Goal: Transaction & Acquisition: Purchase product/service

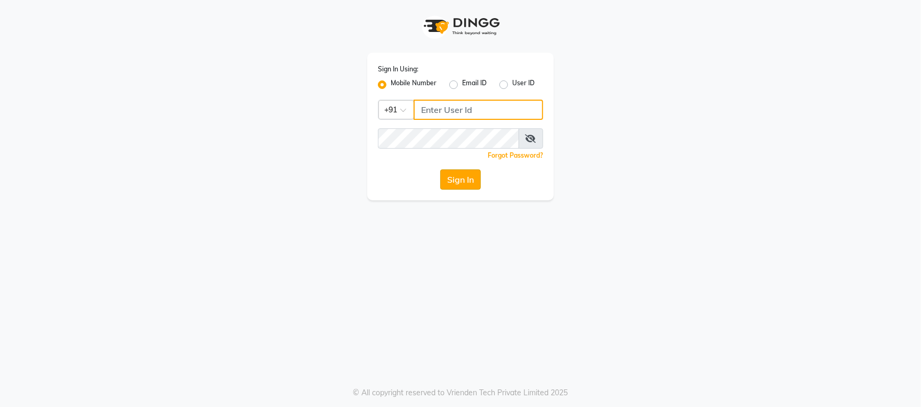
type input "9702815010"
click at [455, 180] on button "Sign In" at bounding box center [460, 180] width 41 height 20
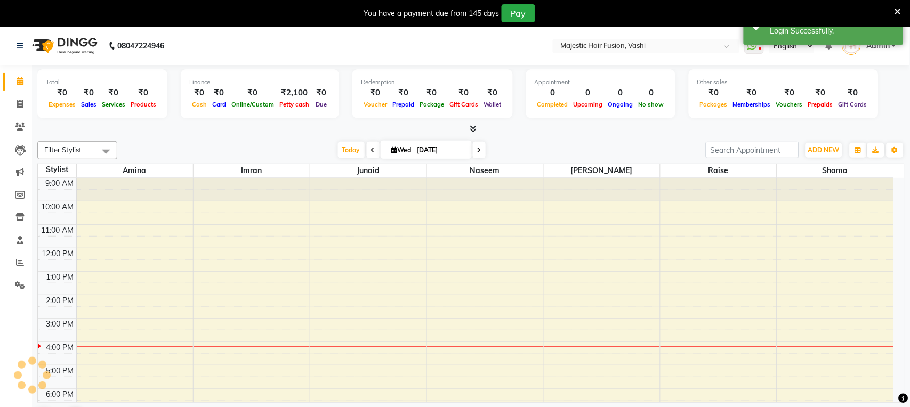
click at [902, 9] on icon at bounding box center [898, 12] width 7 height 10
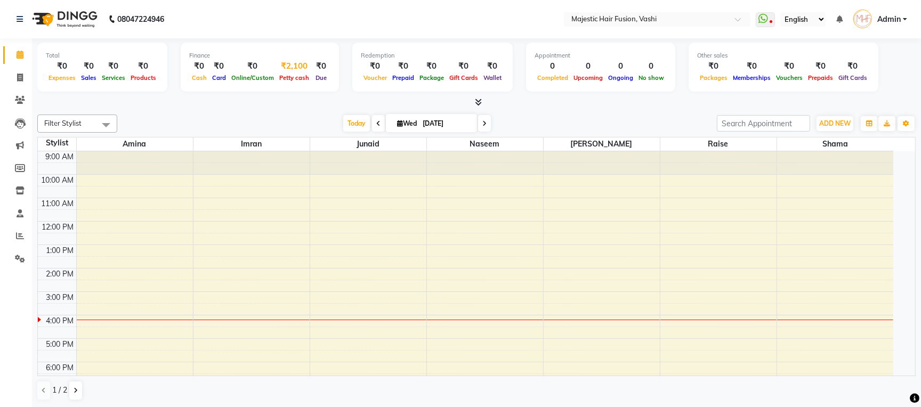
click at [292, 76] on span "Petty cash" at bounding box center [294, 77] width 35 height 7
select select "1664"
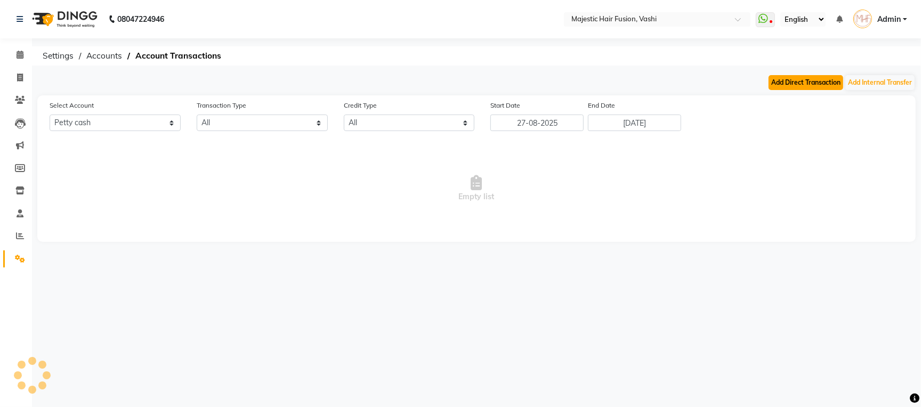
click at [804, 79] on button "Add Direct Transaction" at bounding box center [806, 82] width 75 height 15
select select "direct"
select select "1664"
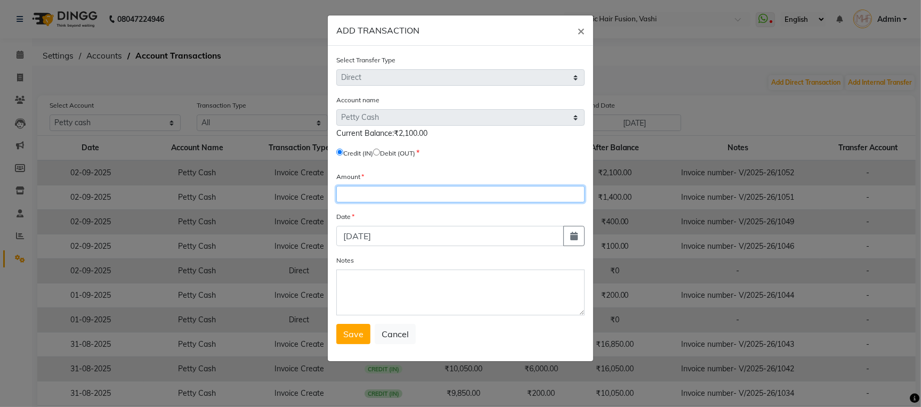
click at [378, 195] on input "number" at bounding box center [460, 194] width 248 height 17
type input "2100"
click at [380, 152] on input "radio" at bounding box center [376, 152] width 7 height 7
radio input "true"
click at [352, 340] on span "Save" at bounding box center [353, 334] width 20 height 11
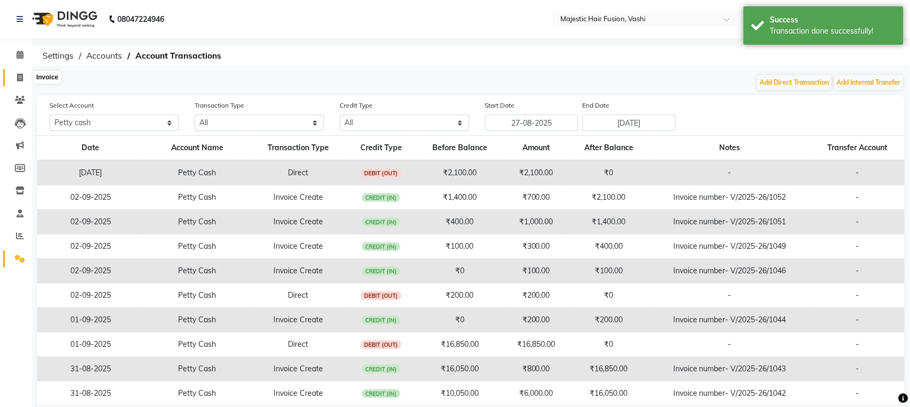
click at [18, 74] on icon at bounding box center [20, 78] width 6 height 8
select select "service"
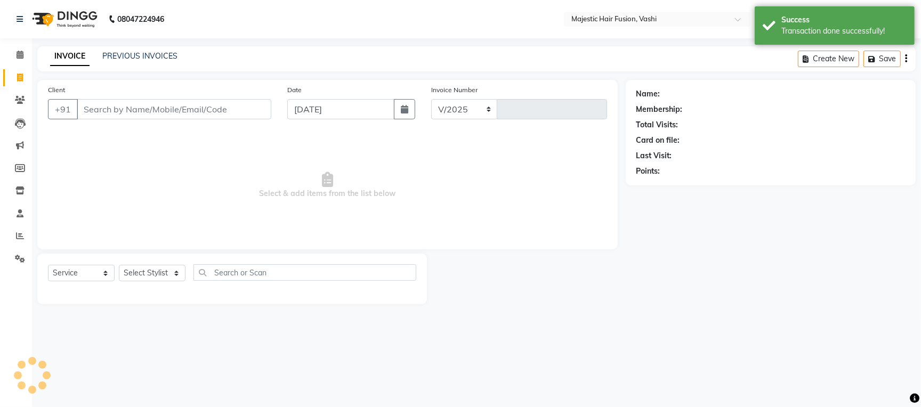
select select "559"
type input "1054"
click at [142, 55] on link "PREVIOUS INVOICES" at bounding box center [139, 56] width 75 height 10
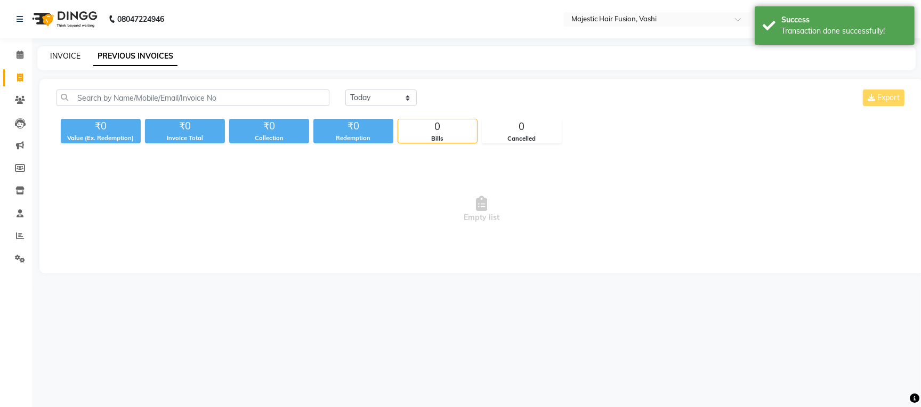
click at [66, 52] on link "INVOICE" at bounding box center [65, 56] width 30 height 10
select select "service"
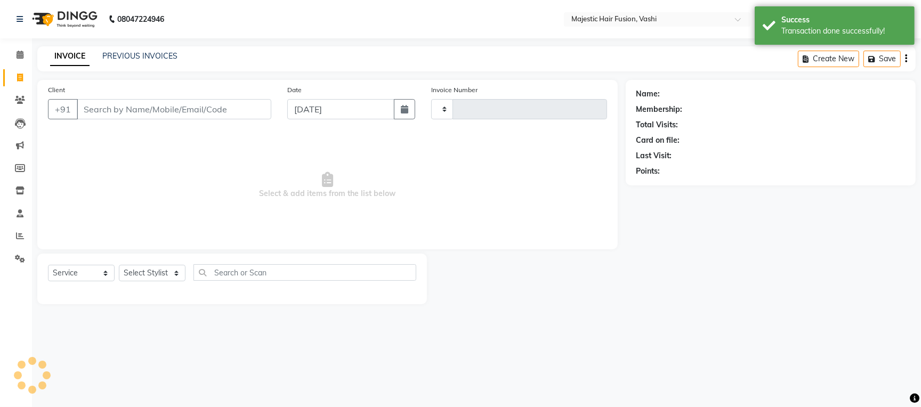
type input "1054"
select select "559"
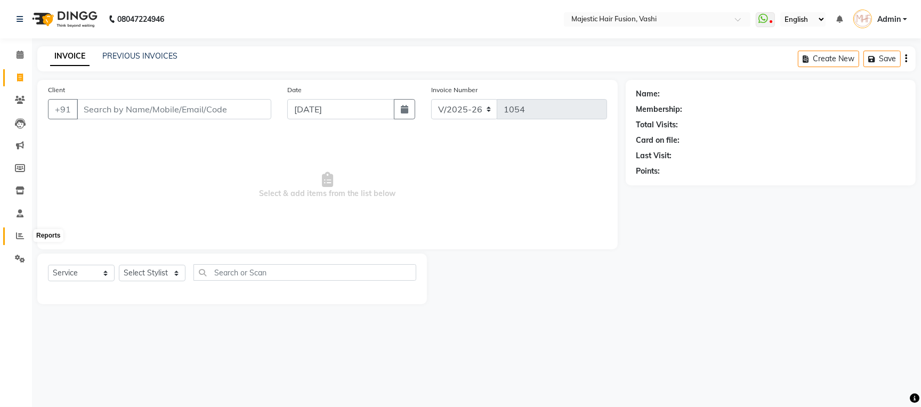
click at [21, 241] on span at bounding box center [20, 236] width 19 height 12
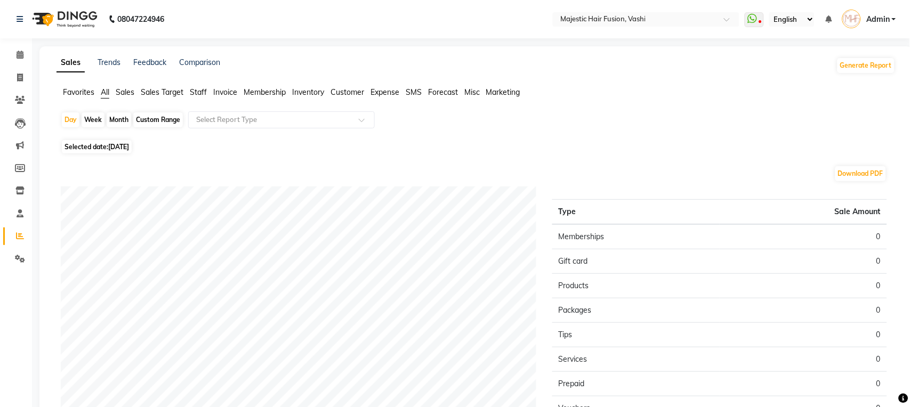
click at [116, 123] on div "Month" at bounding box center [119, 119] width 25 height 15
select select "9"
select select "2025"
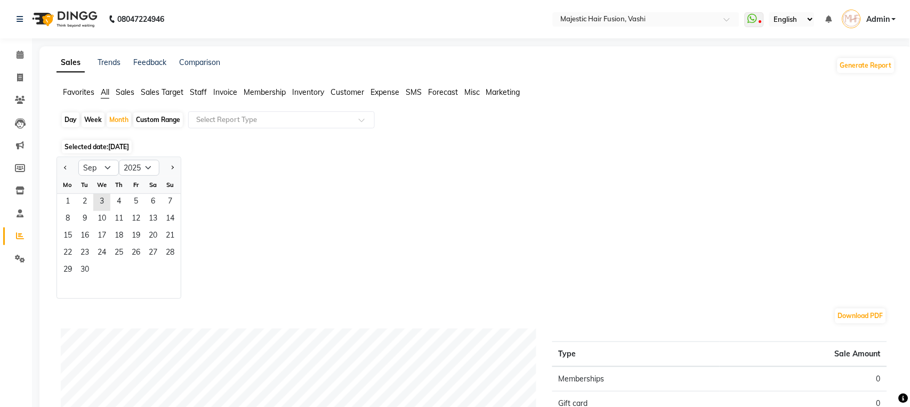
click at [67, 122] on div "Day" at bounding box center [71, 119] width 18 height 15
select select "9"
select select "2025"
click at [69, 121] on div "Day" at bounding box center [71, 119] width 18 height 15
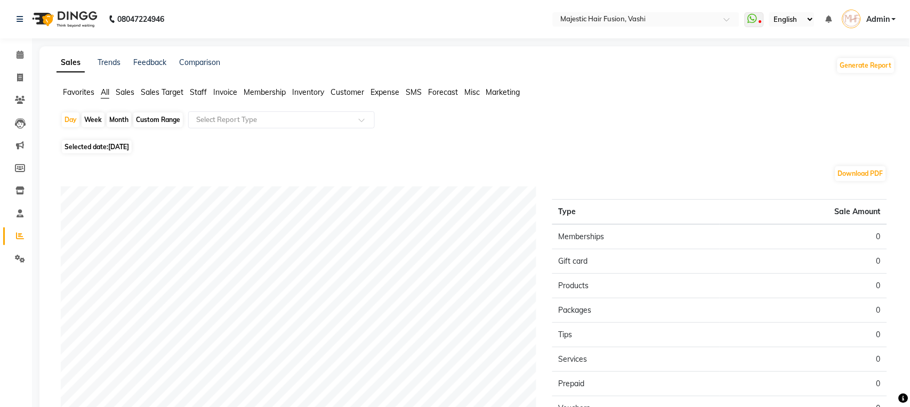
click at [115, 117] on div "Month" at bounding box center [119, 119] width 25 height 15
select select "9"
select select "2025"
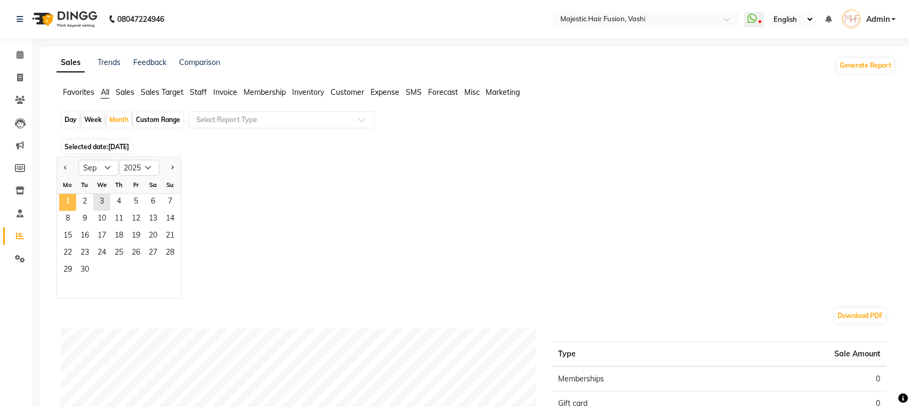
click at [67, 204] on span "1" at bounding box center [67, 202] width 17 height 17
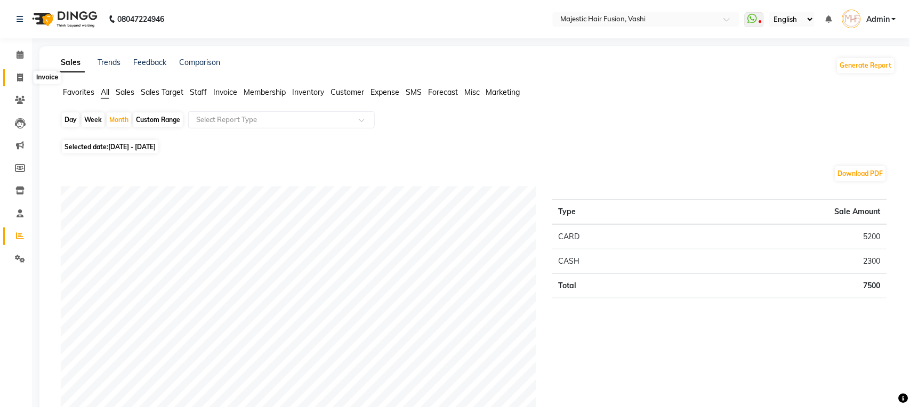
click at [18, 77] on icon at bounding box center [20, 78] width 6 height 8
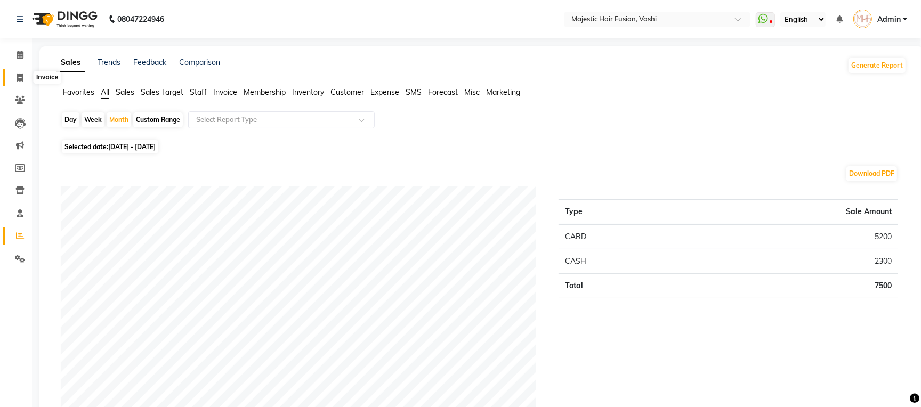
select select "559"
select select "service"
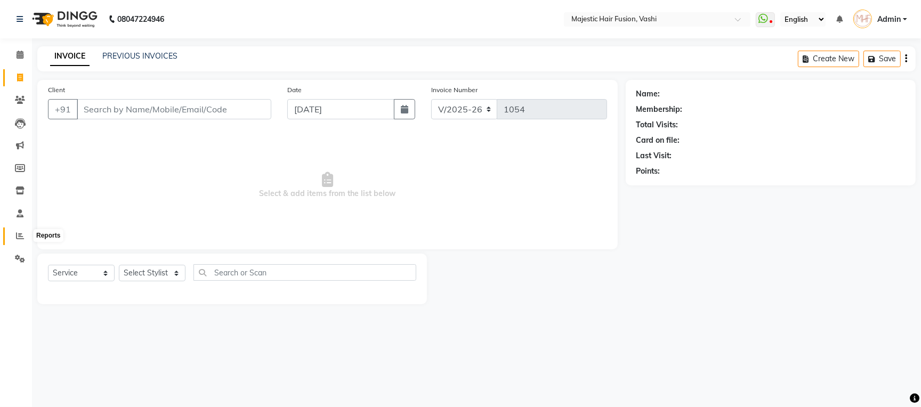
click at [16, 234] on icon at bounding box center [20, 236] width 8 height 8
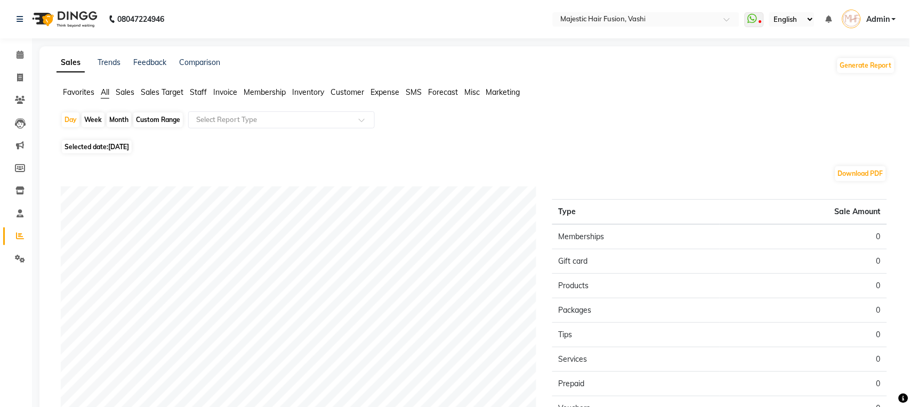
click at [113, 118] on div "Month" at bounding box center [119, 119] width 25 height 15
select select "9"
select select "2025"
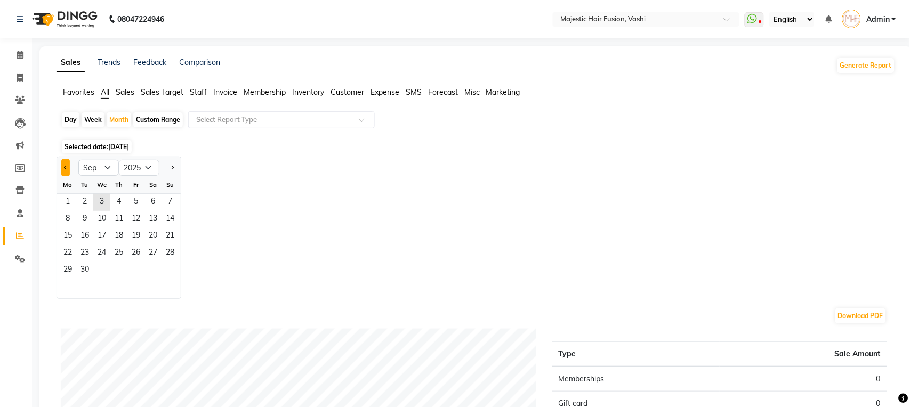
click at [65, 166] on span "Previous month" at bounding box center [66, 167] width 4 height 4
select select "8"
click at [135, 205] on span "1" at bounding box center [135, 202] width 17 height 17
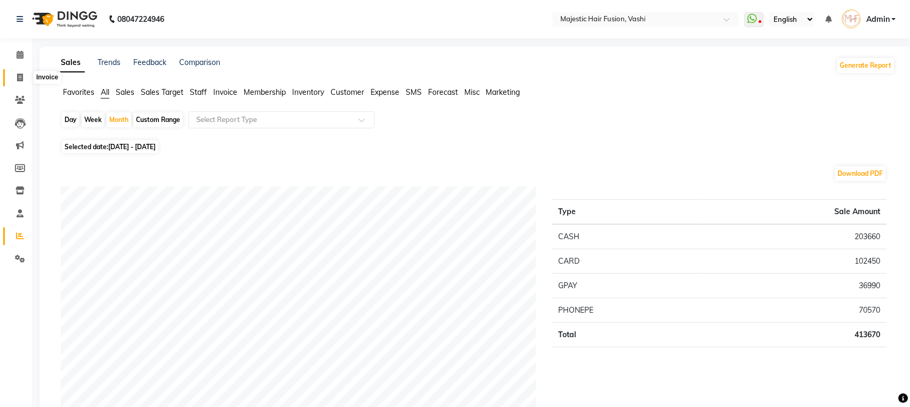
click at [19, 79] on icon at bounding box center [20, 78] width 6 height 8
select select "service"
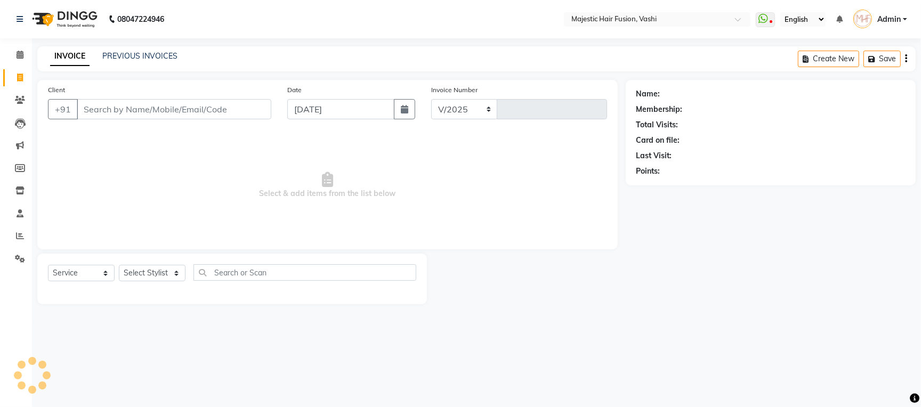
select select "559"
type input "1054"
click at [161, 108] on input "Client" at bounding box center [174, 109] width 195 height 20
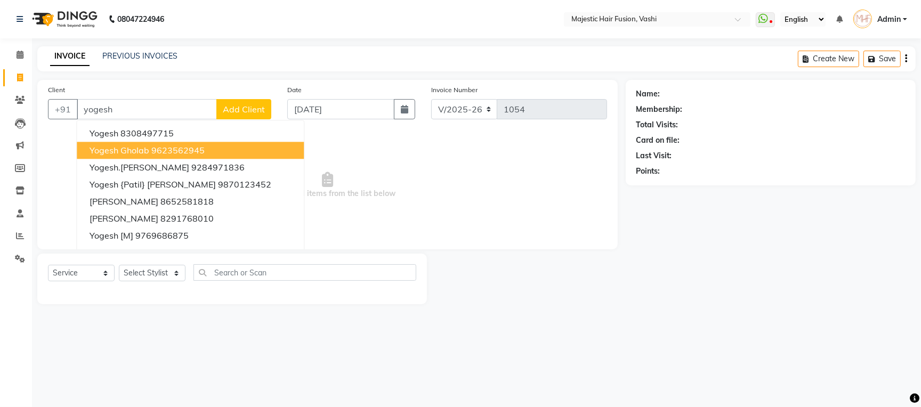
click at [158, 147] on ngb-highlight "9623562945" at bounding box center [177, 150] width 53 height 11
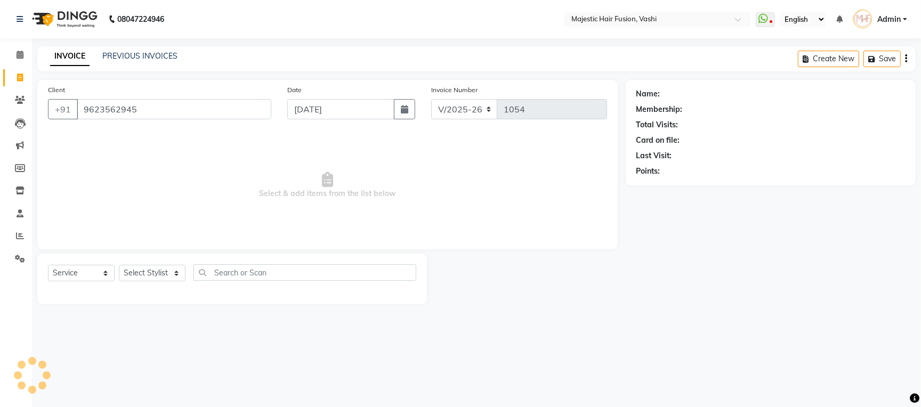
type input "9623562945"
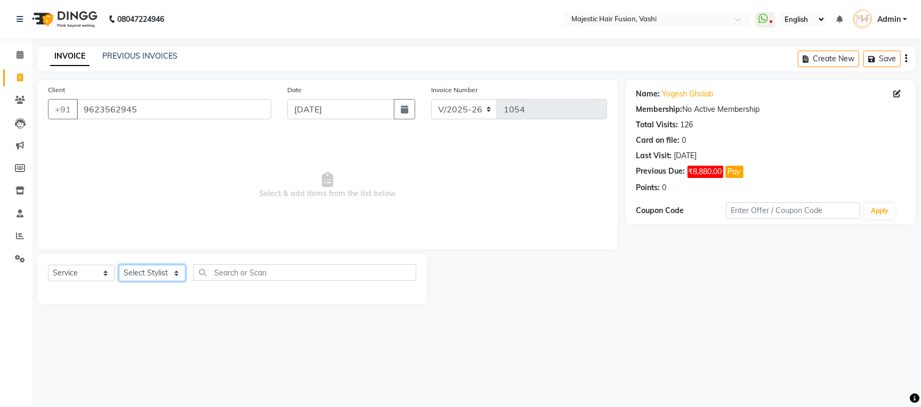
click at [156, 277] on select "Select Stylist [PERSON_NAME] [PERSON_NAME] [PERSON_NAME] [PERSON_NAME] Raise [P…" at bounding box center [152, 273] width 67 height 17
select select "84386"
click at [119, 266] on select "Select Stylist [PERSON_NAME] [PERSON_NAME] [PERSON_NAME] [PERSON_NAME] Raise [P…" at bounding box center [152, 273] width 67 height 17
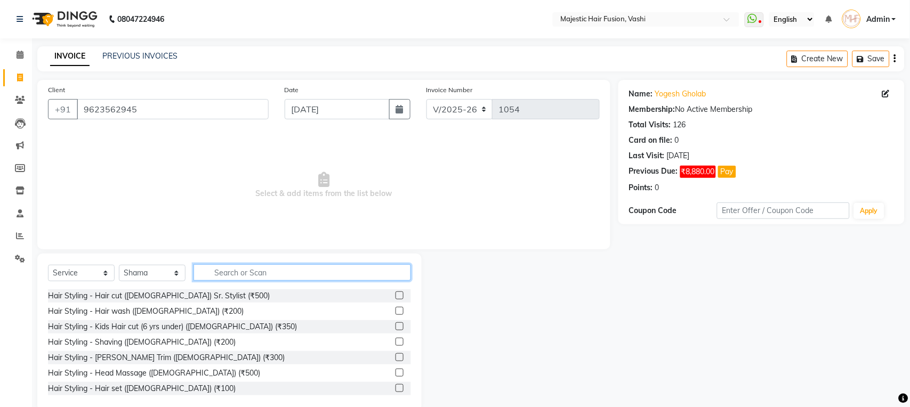
click at [224, 272] on input "text" at bounding box center [303, 272] width 218 height 17
click at [396, 358] on label at bounding box center [400, 357] width 8 height 8
click at [396, 358] on input "checkbox" at bounding box center [399, 358] width 7 height 7
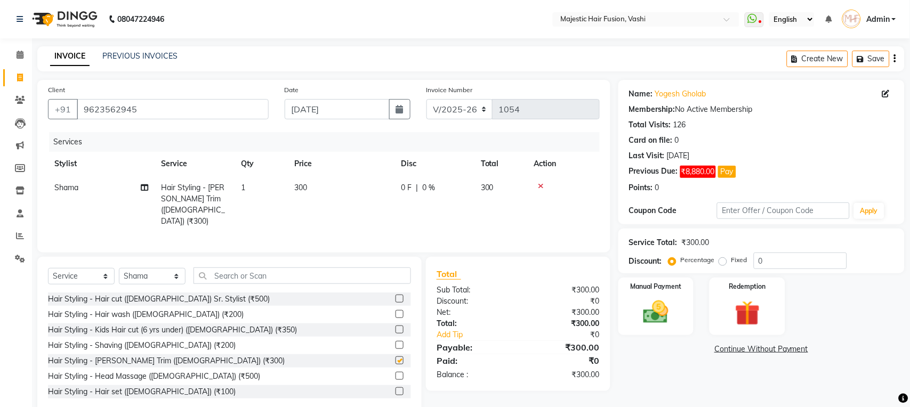
checkbox input "false"
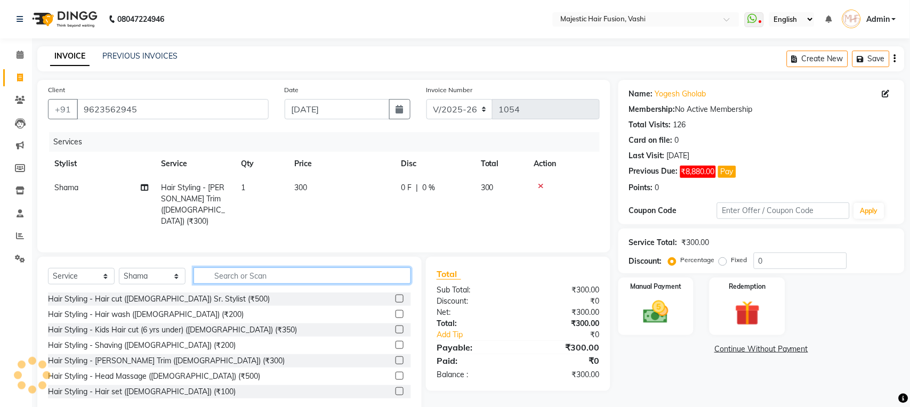
click at [305, 280] on input "text" at bounding box center [303, 276] width 218 height 17
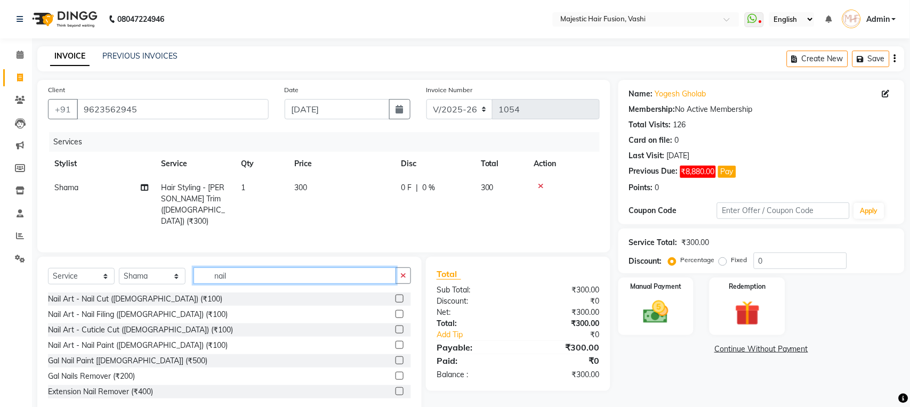
type input "nail"
click at [396, 299] on label at bounding box center [400, 299] width 8 height 8
click at [396, 299] on input "checkbox" at bounding box center [399, 299] width 7 height 7
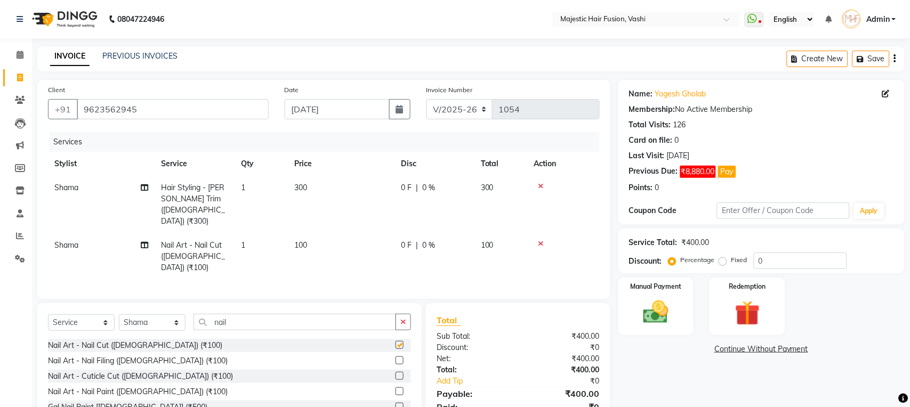
checkbox input "false"
click at [396, 357] on label at bounding box center [400, 361] width 8 height 8
click at [396, 358] on input "checkbox" at bounding box center [399, 361] width 7 height 7
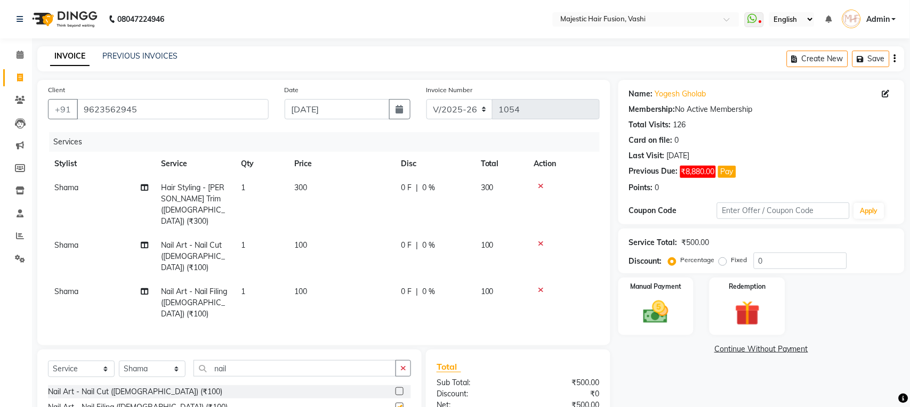
checkbox input "false"
click at [399, 185] on td "0 F | 0 %" at bounding box center [435, 205] width 80 height 58
select select "84386"
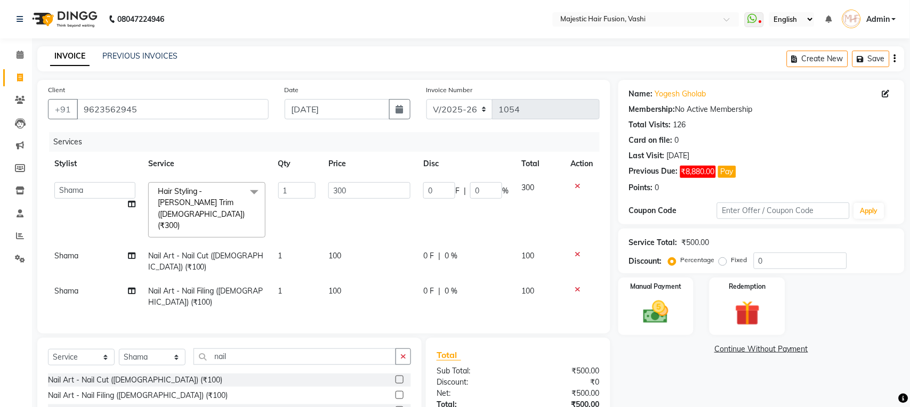
click at [422, 185] on td "0 F | 0 %" at bounding box center [466, 210] width 98 height 68
click at [427, 188] on input "0" at bounding box center [439, 190] width 32 height 17
type input "50"
click at [641, 369] on div "Name: [PERSON_NAME] Gholab Membership: No Active Membership Total Visits: 126 C…" at bounding box center [765, 287] width 294 height 415
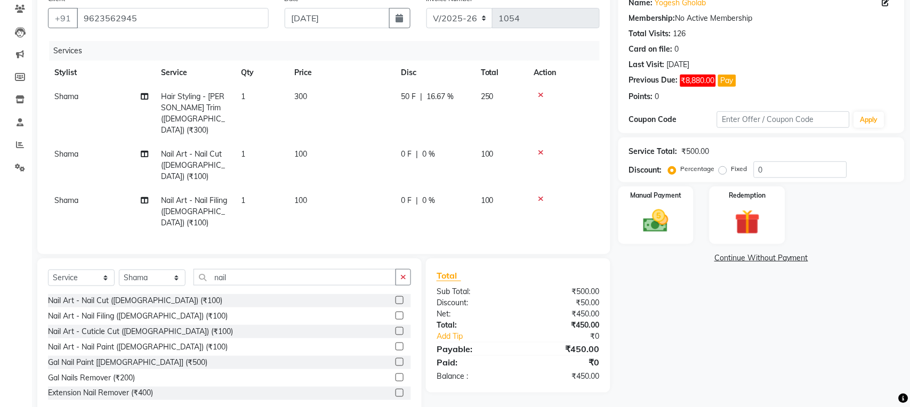
scroll to position [93, 0]
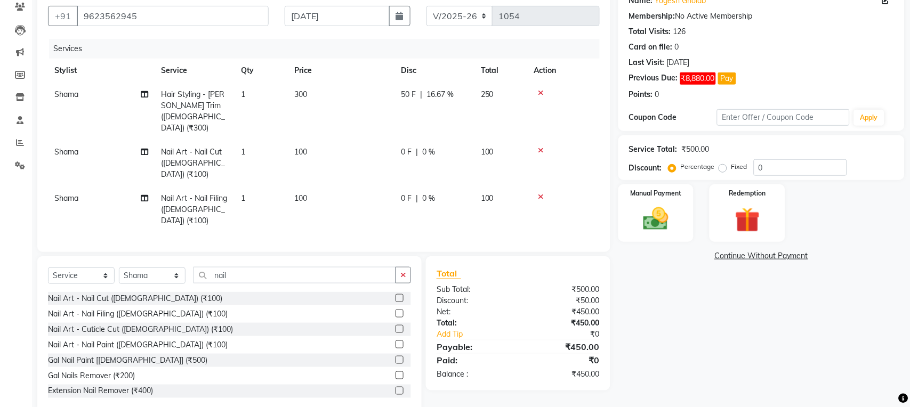
click at [58, 147] on span "Shama" at bounding box center [66, 152] width 24 height 10
select select "84386"
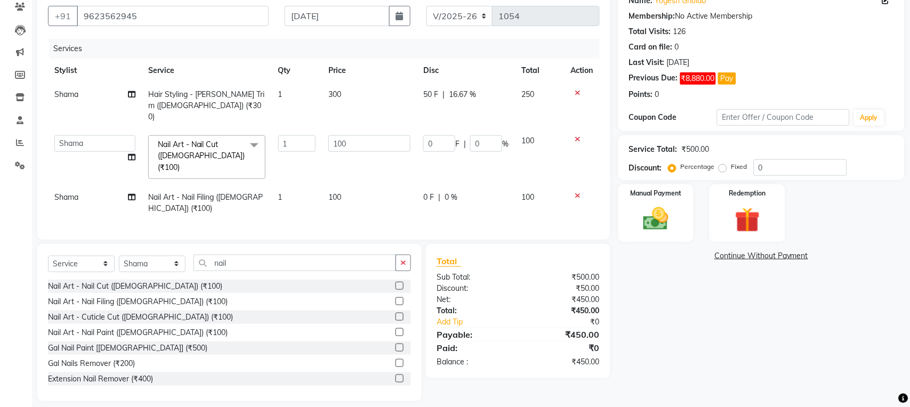
scroll to position [92, 0]
click at [59, 86] on td "Shama" at bounding box center [95, 107] width 94 height 46
select select "84386"
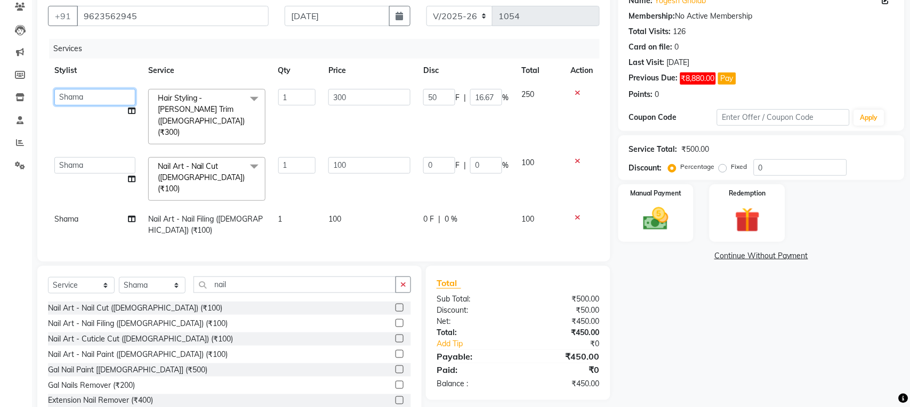
click at [64, 91] on select "[PERSON_NAME] [PERSON_NAME] [PERSON_NAME] [PERSON_NAME] Raise [PERSON_NAME] Vid…" at bounding box center [94, 97] width 81 height 17
select select "48869"
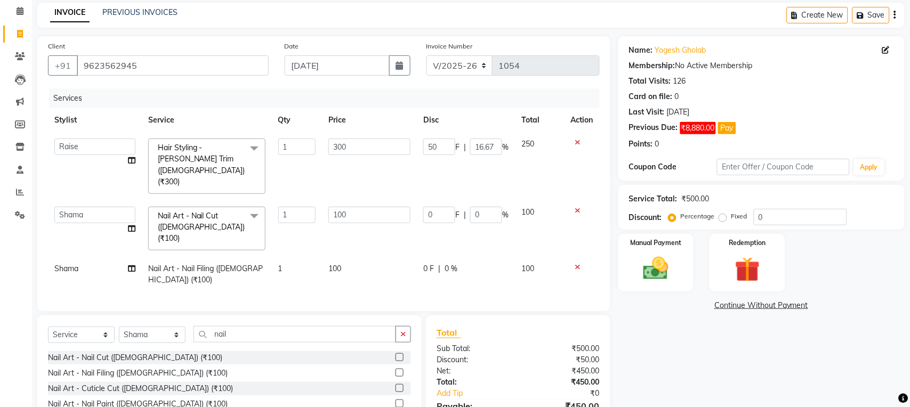
scroll to position [103, 0]
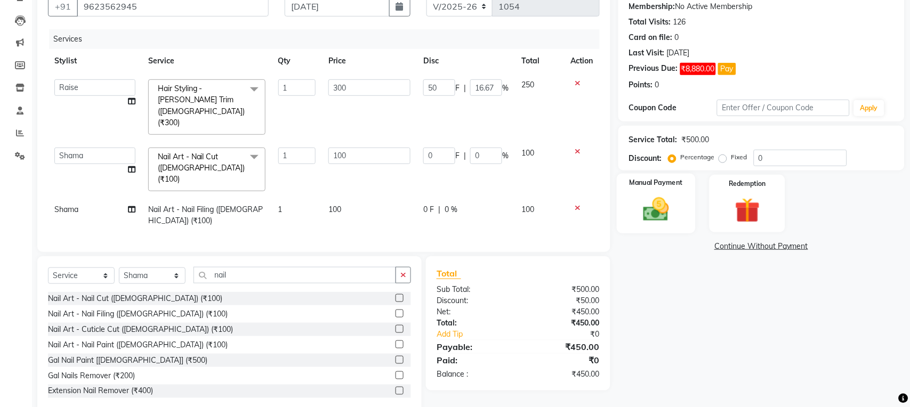
click at [644, 215] on img at bounding box center [656, 210] width 42 height 30
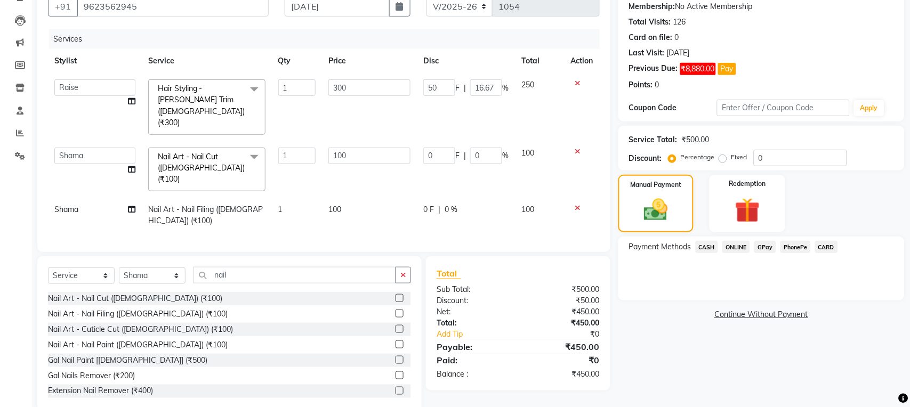
click at [706, 247] on span "CASH" at bounding box center [707, 247] width 23 height 12
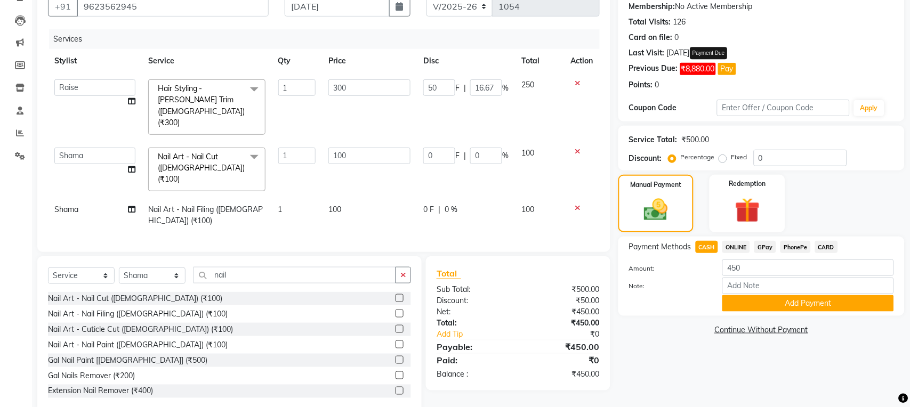
click at [725, 72] on button "Pay" at bounding box center [727, 69] width 18 height 12
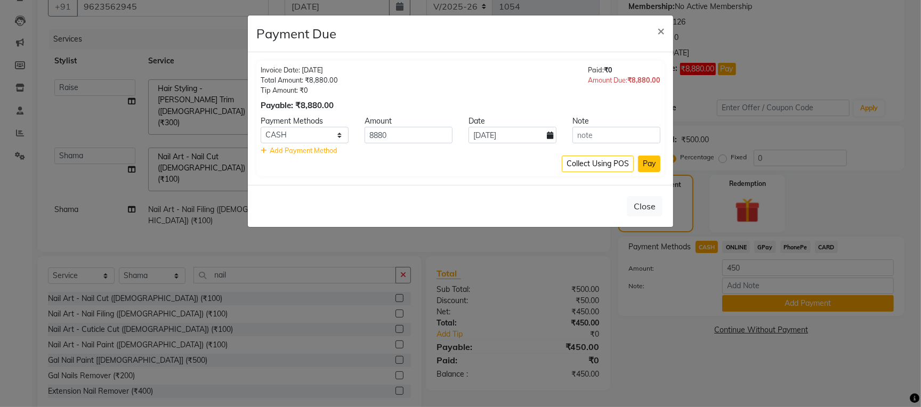
click at [646, 163] on button "Pay" at bounding box center [649, 164] width 22 height 17
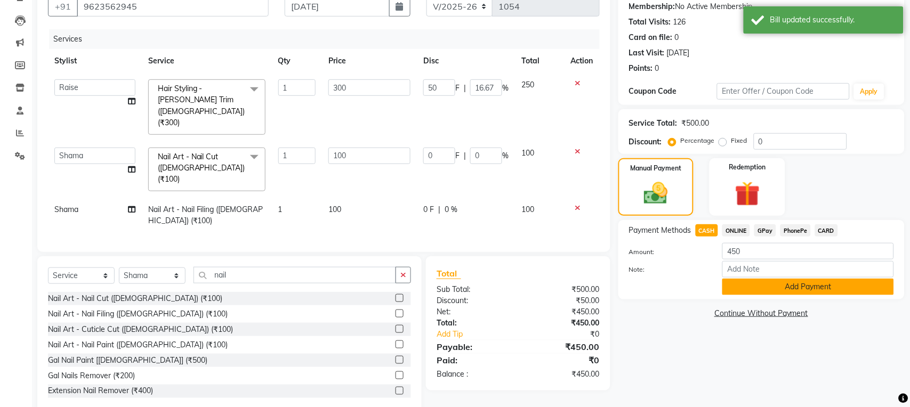
click at [770, 293] on button "Add Payment" at bounding box center [808, 287] width 172 height 17
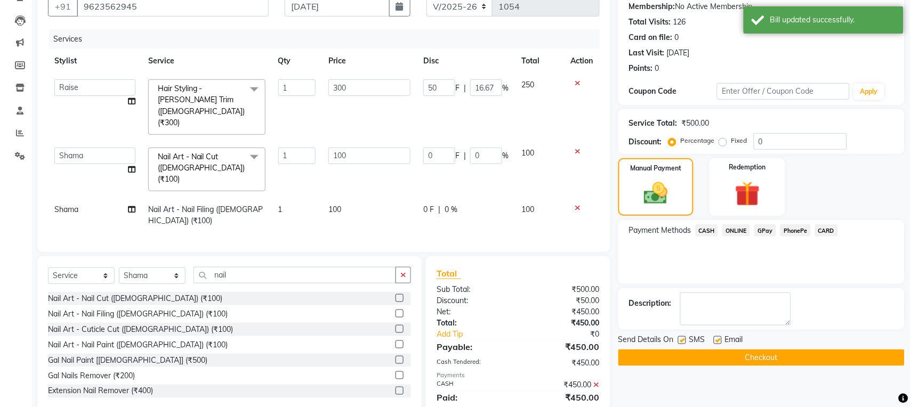
click at [682, 339] on label at bounding box center [682, 340] width 8 height 8
click at [682, 339] on input "checkbox" at bounding box center [681, 340] width 7 height 7
checkbox input "false"
click at [715, 338] on label at bounding box center [718, 340] width 8 height 8
click at [715, 338] on input "checkbox" at bounding box center [717, 340] width 7 height 7
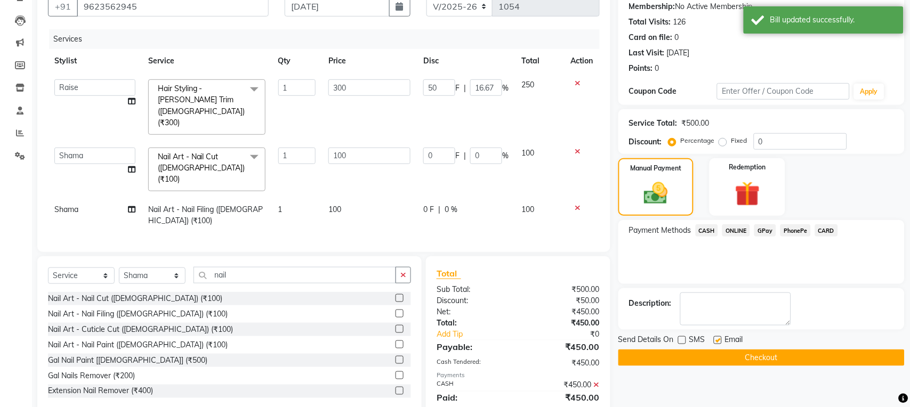
checkbox input "false"
click at [712, 363] on button "Checkout" at bounding box center [761, 358] width 286 height 17
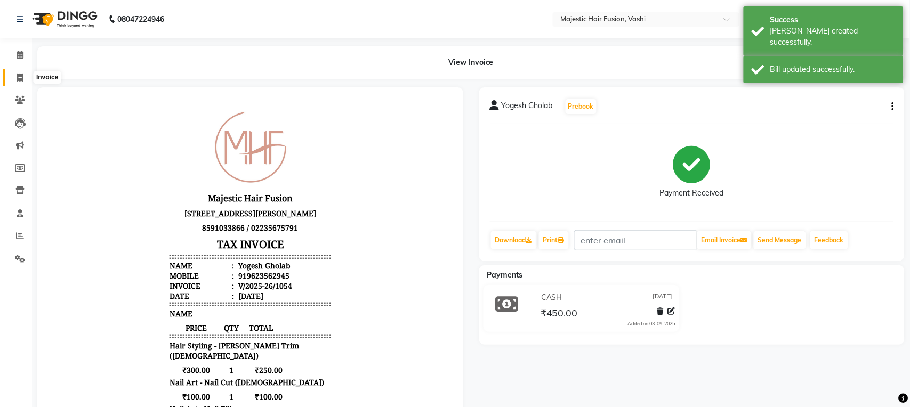
click at [21, 76] on icon at bounding box center [20, 78] width 6 height 8
select select "559"
select select "service"
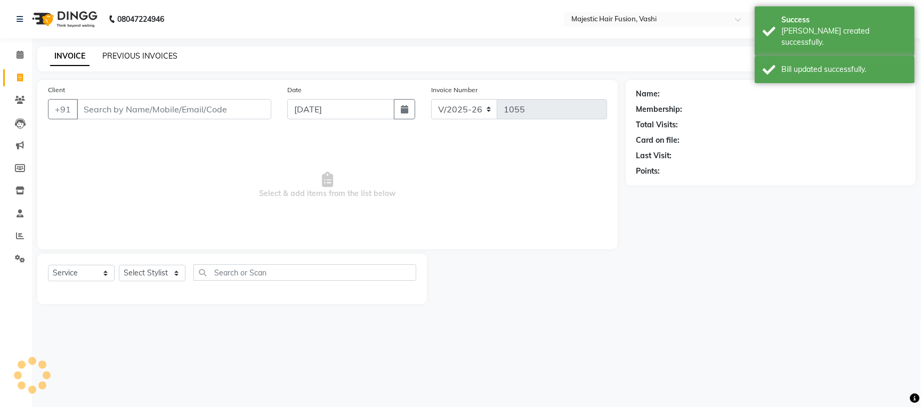
click at [162, 55] on link "PREVIOUS INVOICES" at bounding box center [139, 56] width 75 height 10
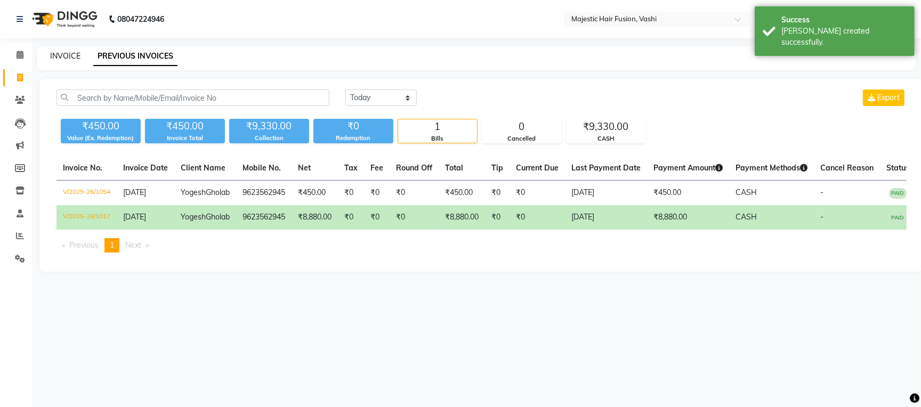
click at [63, 53] on link "INVOICE" at bounding box center [65, 56] width 30 height 10
select select "service"
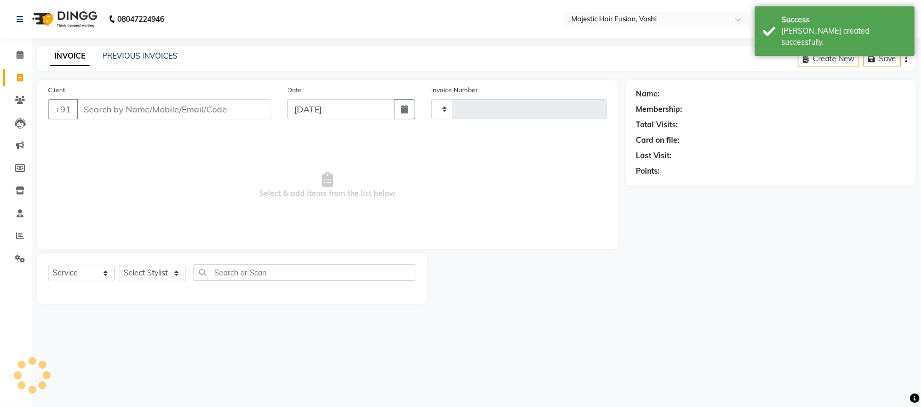
type input "1055"
select select "559"
click at [134, 55] on link "PREVIOUS INVOICES" at bounding box center [139, 56] width 75 height 10
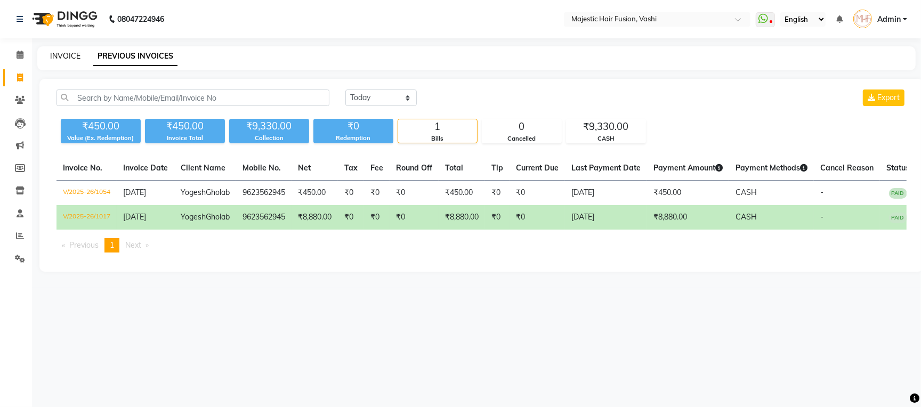
click at [71, 59] on link "INVOICE" at bounding box center [65, 56] width 30 height 10
select select "559"
select select "service"
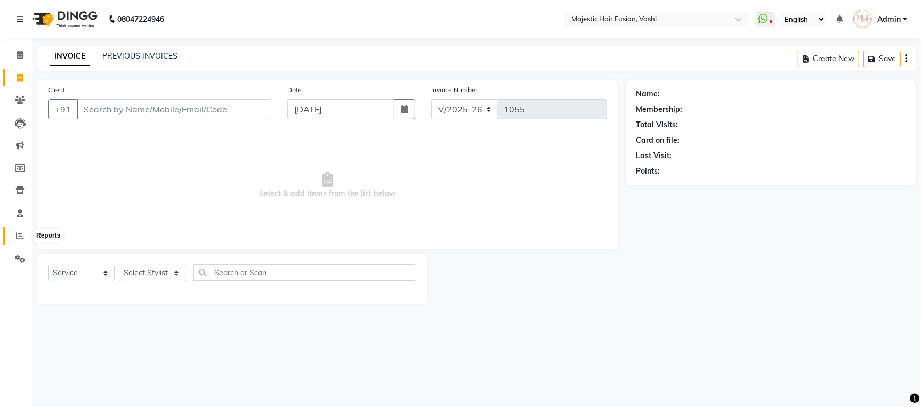
click at [16, 236] on icon at bounding box center [20, 236] width 8 height 8
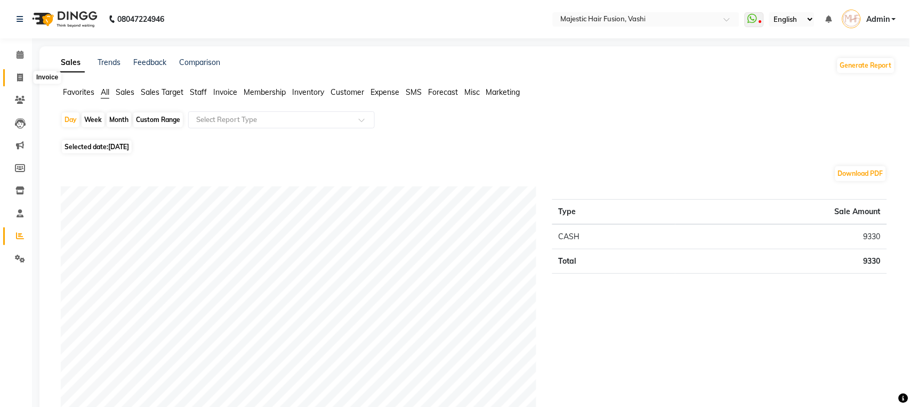
click at [20, 76] on icon at bounding box center [20, 78] width 6 height 8
select select "559"
select select "service"
